Goal: Navigation & Orientation: Find specific page/section

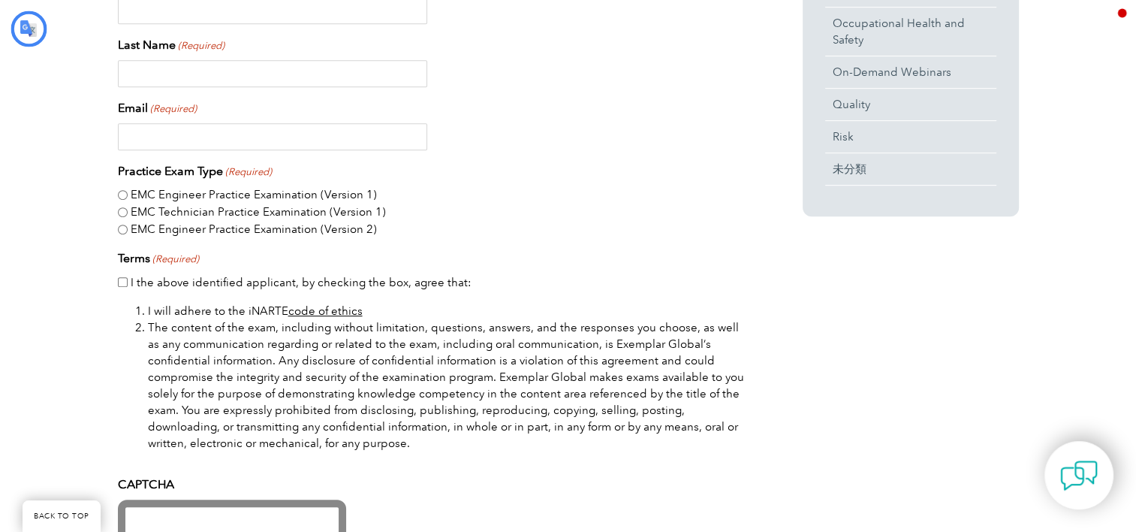
type input "検索"
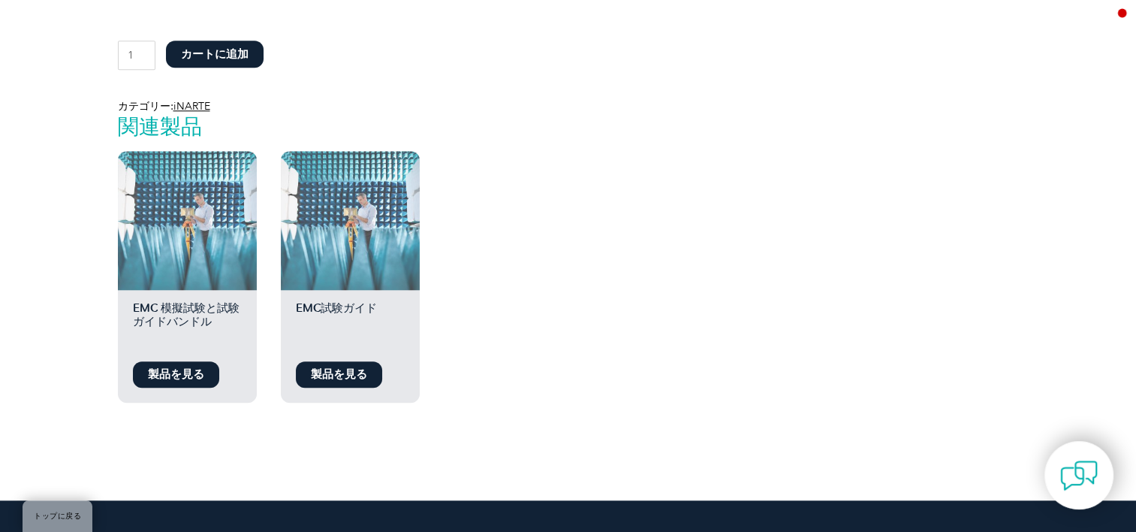
scroll to position [1214, 0]
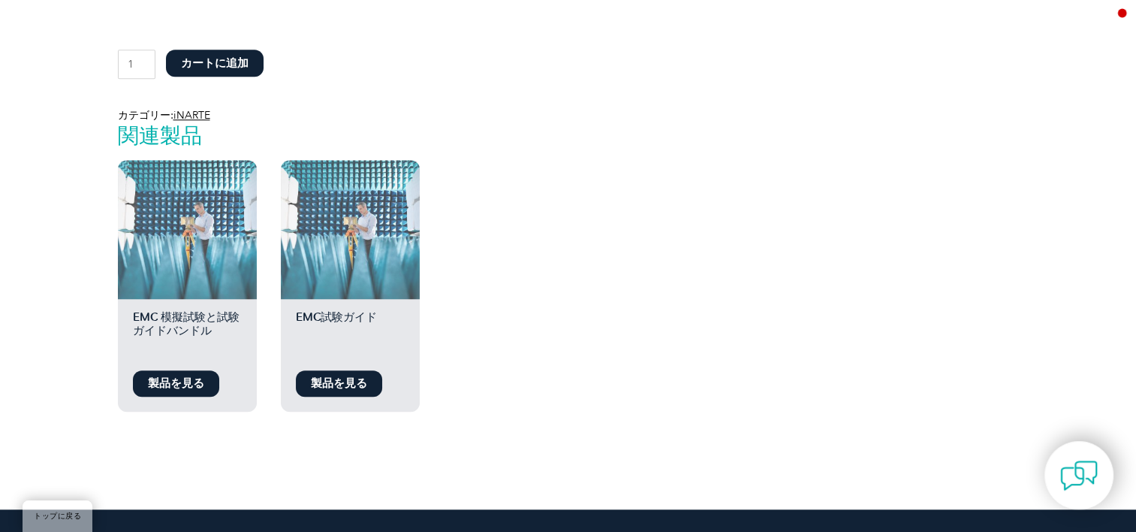
drag, startPoint x: 1143, startPoint y: 86, endPoint x: 1132, endPoint y: 333, distance: 246.5
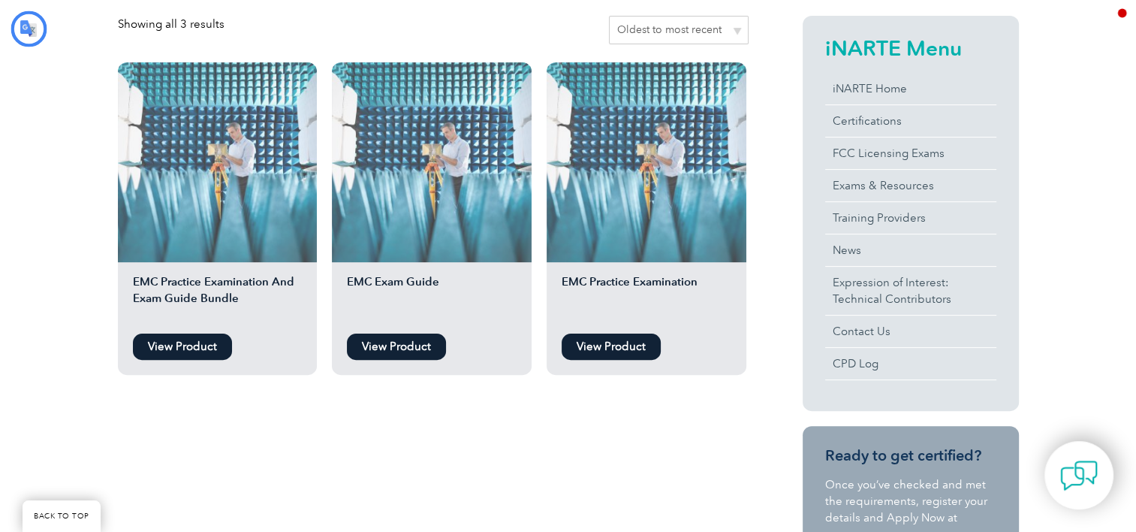
type input "検索"
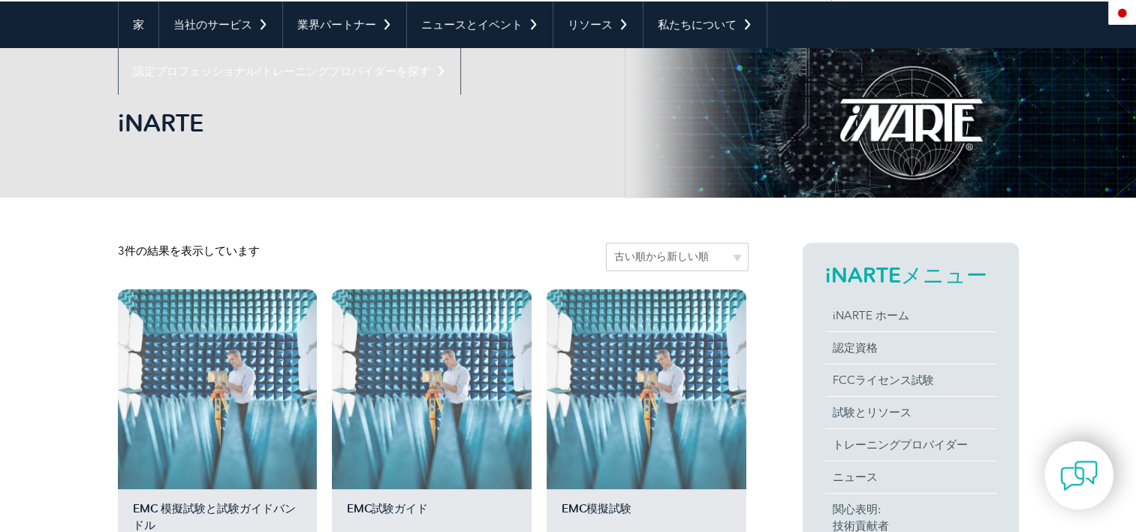
scroll to position [130, 0]
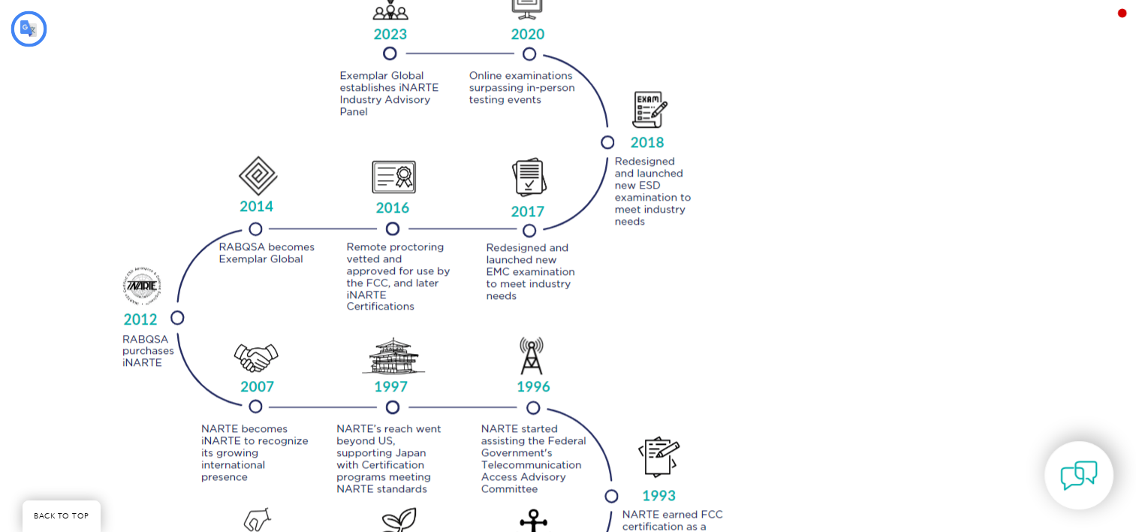
type input "検索"
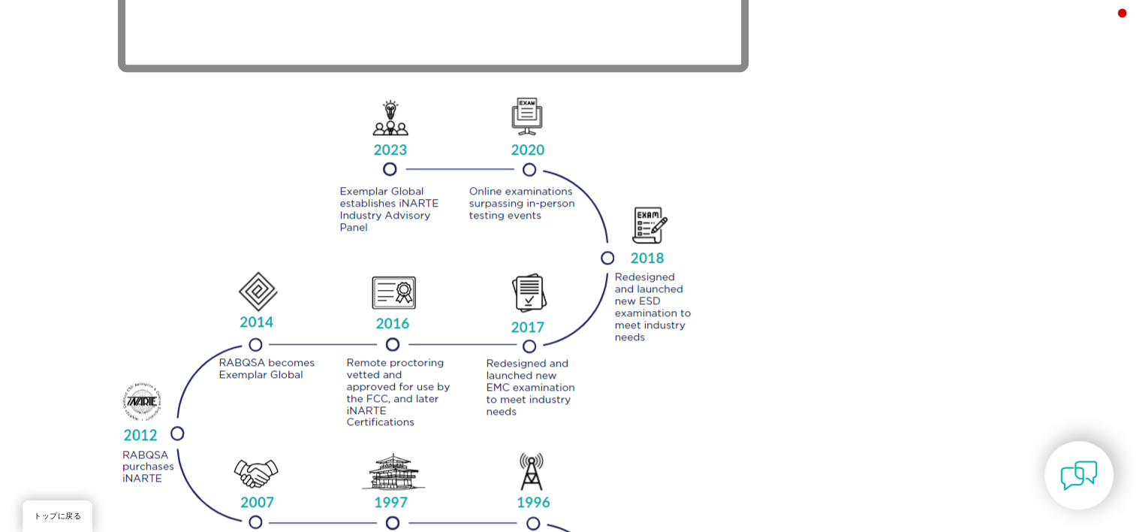
scroll to position [1433, 0]
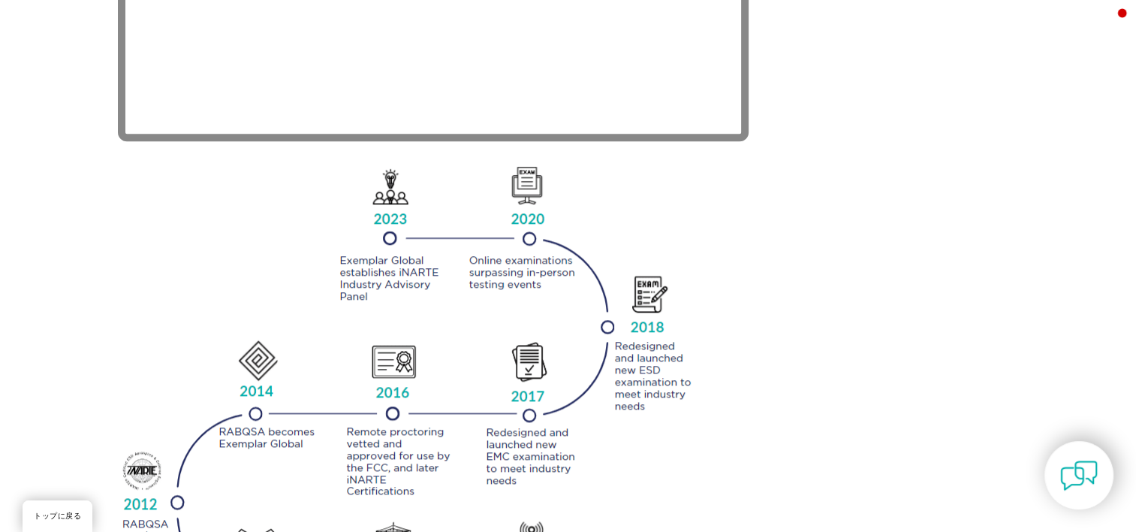
drag, startPoint x: 1126, startPoint y: 240, endPoint x: 1124, endPoint y: 196, distance: 44.4
click at [1124, 196] on div "<span data-mce-type="bookmark" style="display:inline-block;width:0px;overflow:h…" at bounding box center [568, 343] width 1136 height 2889
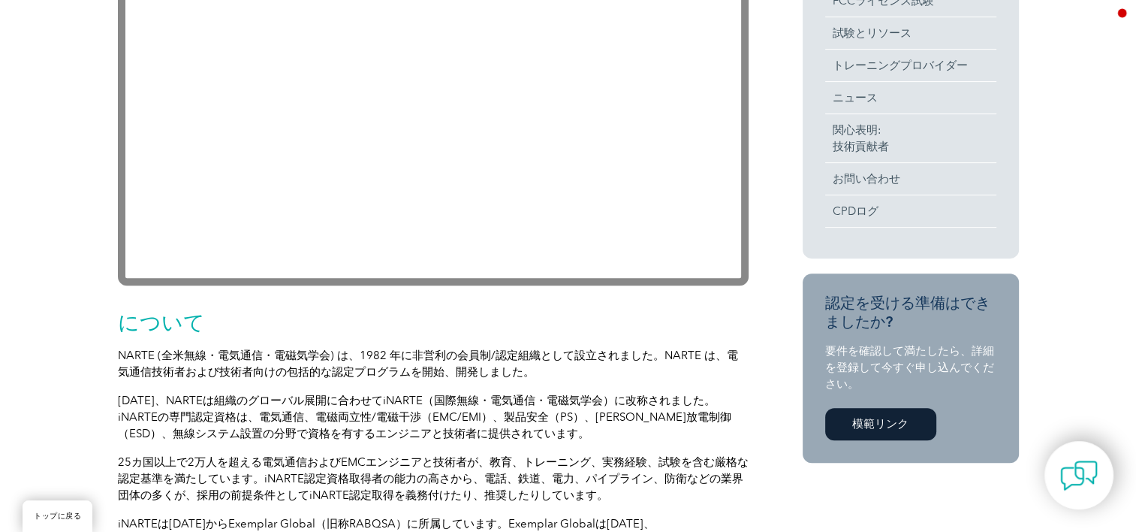
scroll to position [505, 0]
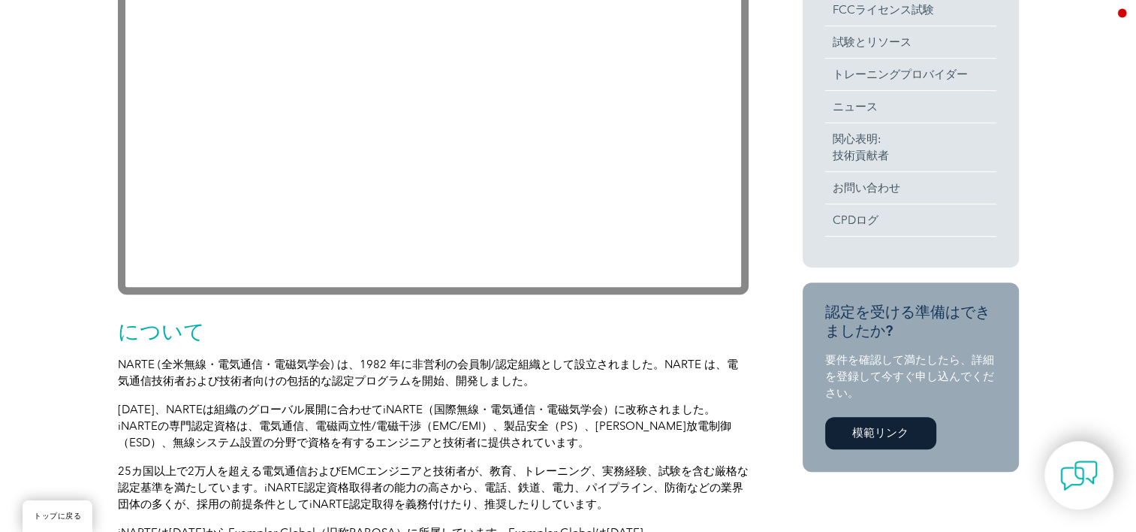
click at [877, 429] on font "模範リンク" at bounding box center [880, 433] width 56 height 14
